Goal: Participate in discussion

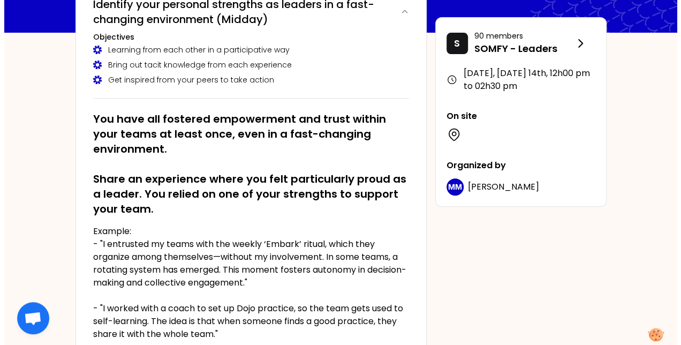
scroll to position [214, 0]
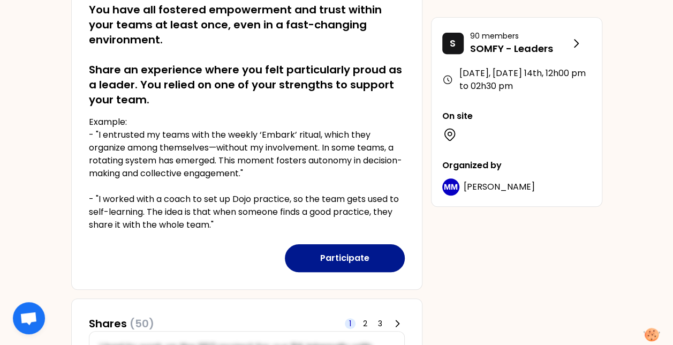
click at [349, 257] on button "Participate" at bounding box center [345, 258] width 120 height 28
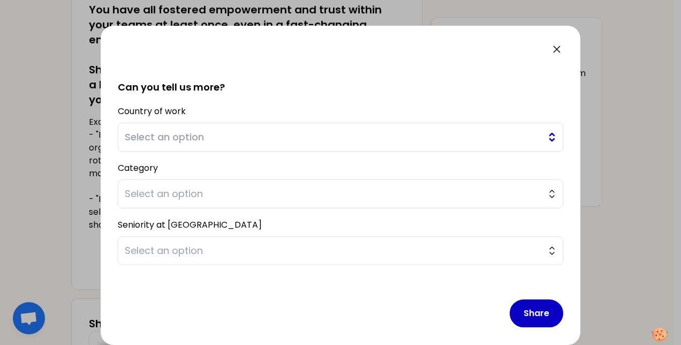
scroll to position [232, 0]
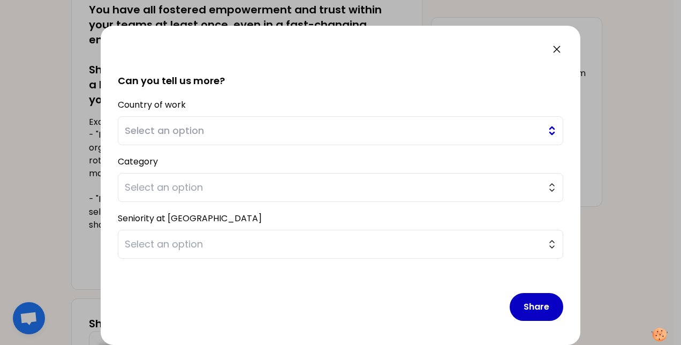
click at [259, 128] on span "Select an option" at bounding box center [333, 130] width 417 height 15
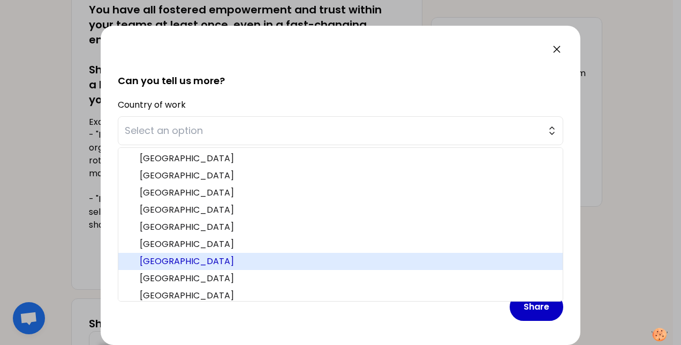
click at [241, 258] on span "[GEOGRAPHIC_DATA]" at bounding box center [347, 261] width 415 height 13
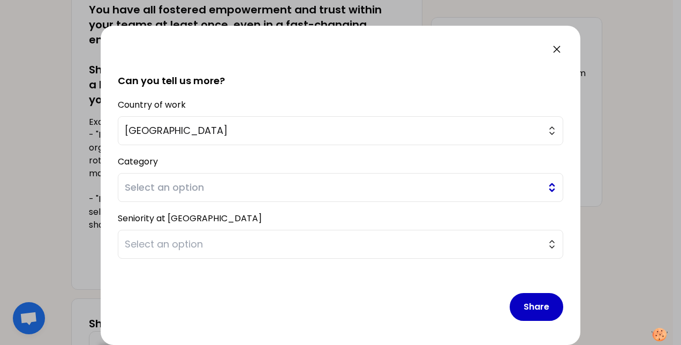
click at [266, 189] on span "Select an option" at bounding box center [333, 187] width 417 height 15
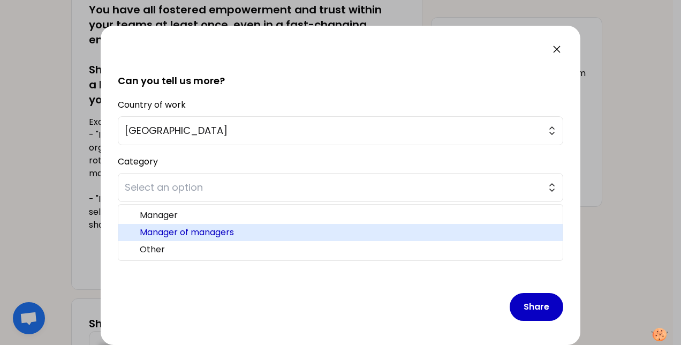
click at [263, 233] on span "Manager of managers" at bounding box center [347, 232] width 415 height 13
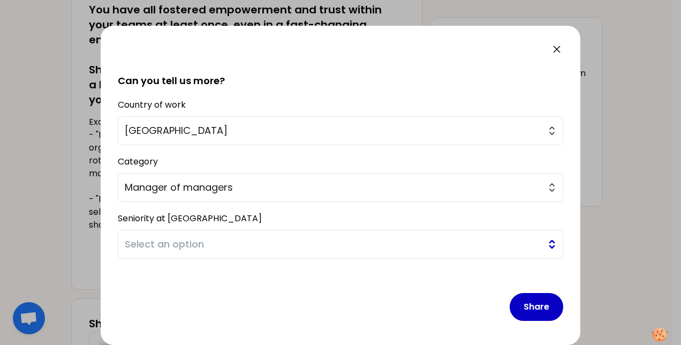
click at [240, 243] on span "Select an option" at bounding box center [333, 244] width 417 height 15
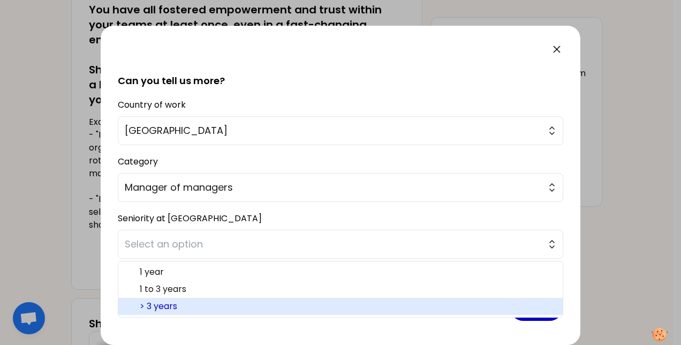
click at [224, 305] on span "> 3 years" at bounding box center [347, 306] width 415 height 13
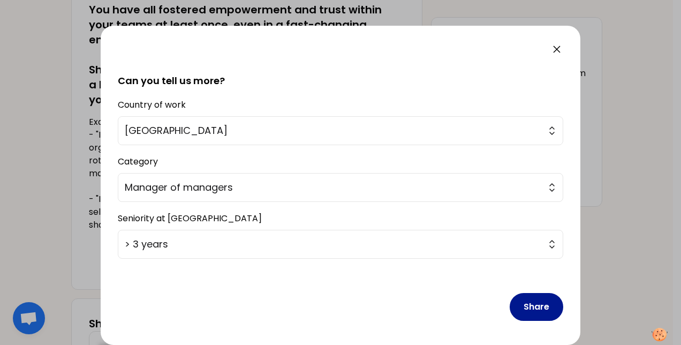
click at [529, 303] on button "Share" at bounding box center [537, 307] width 54 height 28
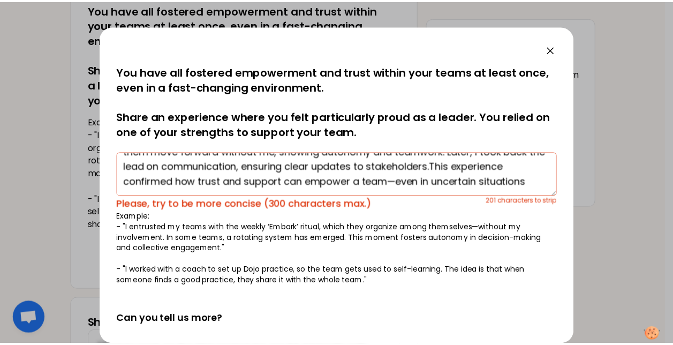
scroll to position [0, 0]
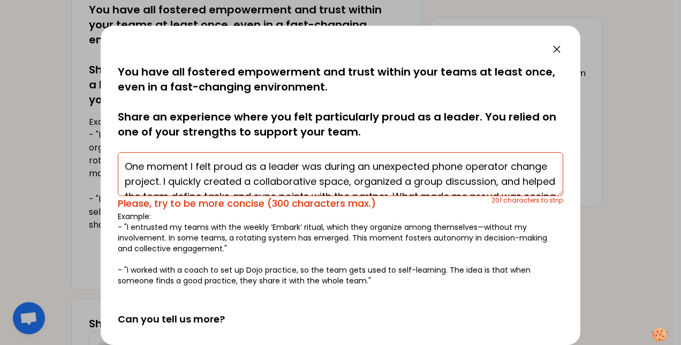
click at [561, 43] on icon at bounding box center [557, 49] width 13 height 13
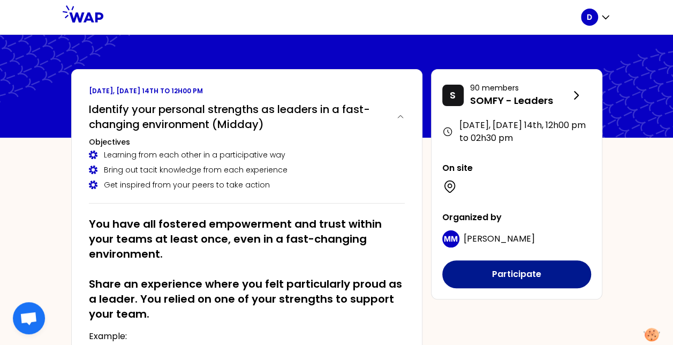
click at [546, 269] on button "Participate" at bounding box center [517, 274] width 149 height 28
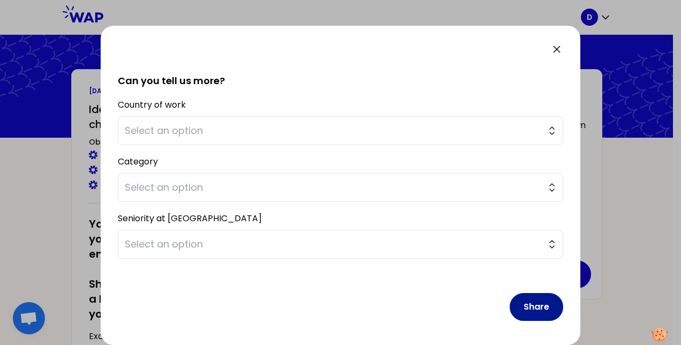
click at [529, 306] on button "Share" at bounding box center [537, 307] width 54 height 28
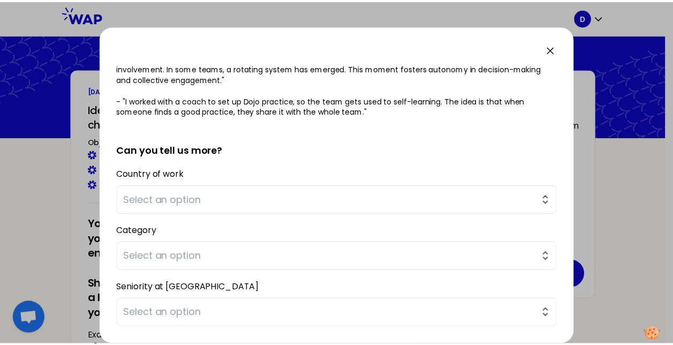
scroll to position [131, 0]
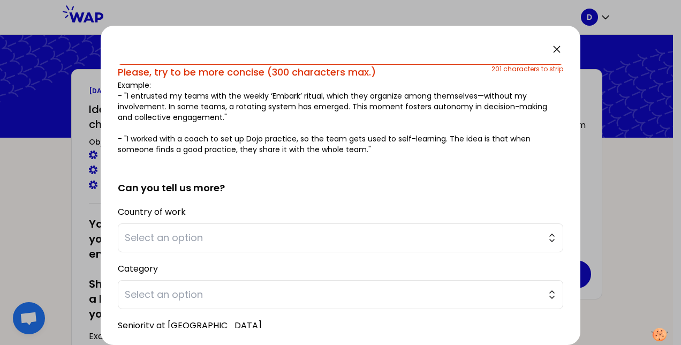
click at [559, 47] on icon at bounding box center [557, 49] width 6 height 6
